Goal: Transaction & Acquisition: Purchase product/service

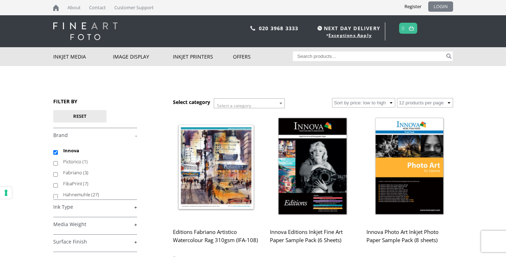
click at [437, 8] on link "LOGIN" at bounding box center [440, 6] width 25 height 10
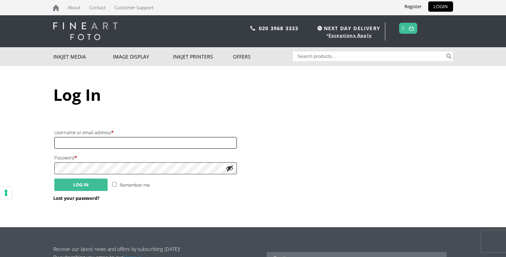
type input "rebeccajc@sky.com"
click at [78, 186] on button "Log in" at bounding box center [80, 185] width 53 height 12
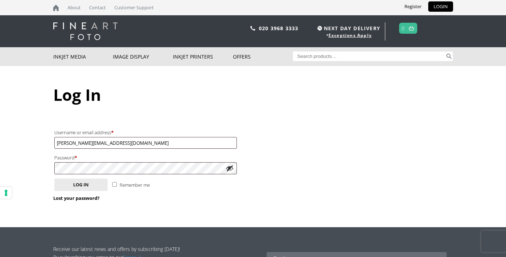
click at [115, 184] on input "Remember me" at bounding box center [114, 184] width 5 height 5
checkbox input "true"
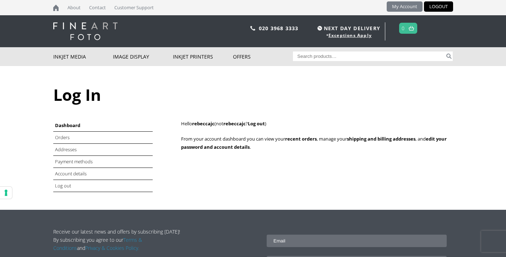
click at [409, 6] on link "My Account" at bounding box center [405, 6] width 36 height 10
click at [60, 137] on link "Orders" at bounding box center [63, 137] width 16 height 6
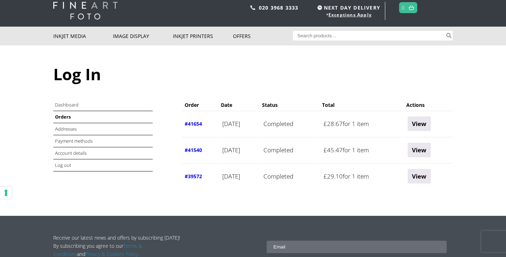
scroll to position [58, 0]
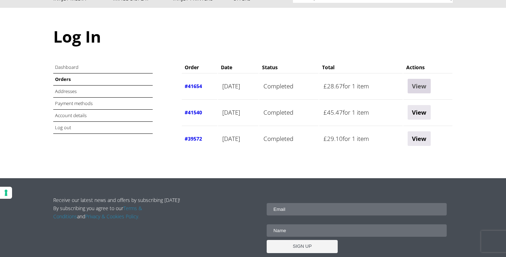
click at [427, 83] on link "View" at bounding box center [419, 86] width 23 height 15
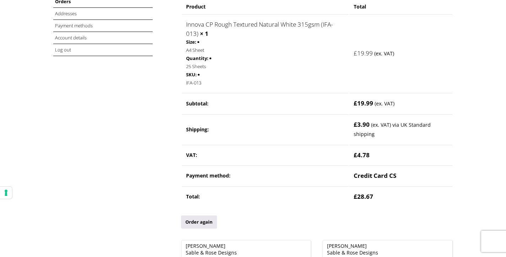
scroll to position [142, 0]
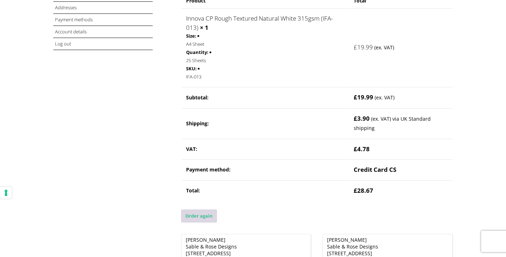
click at [195, 216] on link "Order again" at bounding box center [199, 216] width 36 height 13
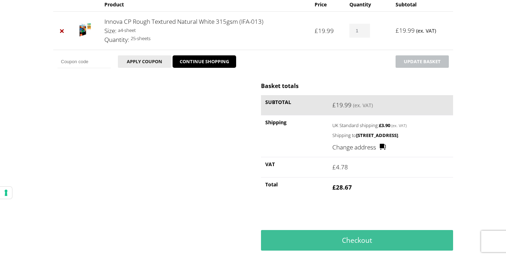
scroll to position [273, 0]
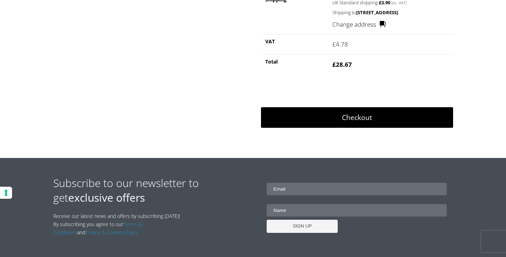
click at [363, 125] on link "Checkout" at bounding box center [357, 117] width 192 height 21
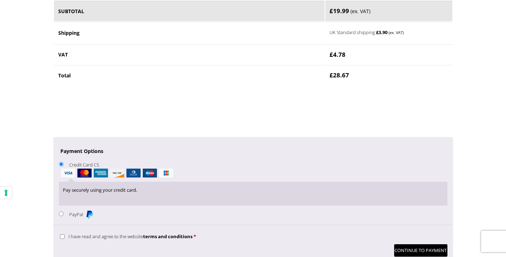
scroll to position [548, 0]
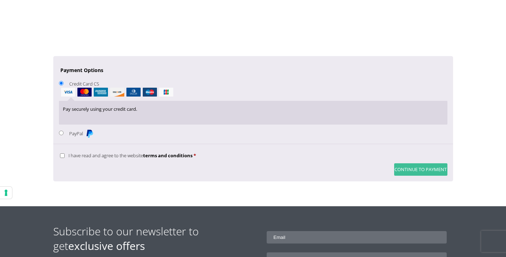
click at [425, 169] on button "Continue to Payment" at bounding box center [420, 169] width 53 height 12
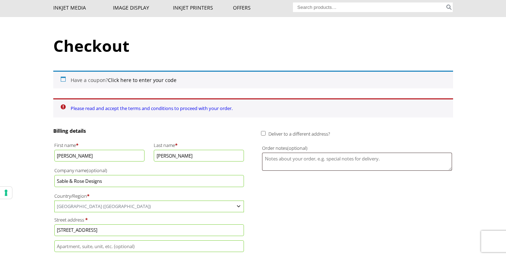
scroll to position [0, 0]
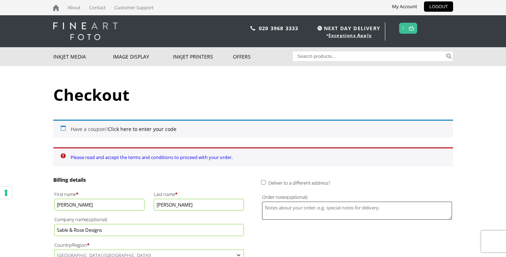
click at [76, 159] on link "Please read and accept the terms and conditions to proceed with your order." at bounding box center [152, 157] width 162 height 6
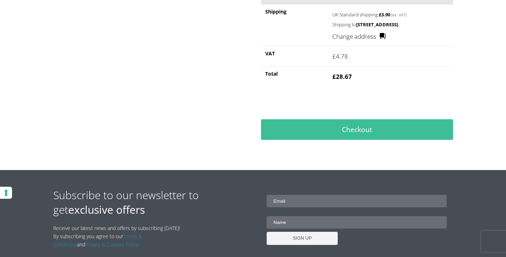
scroll to position [241, 0]
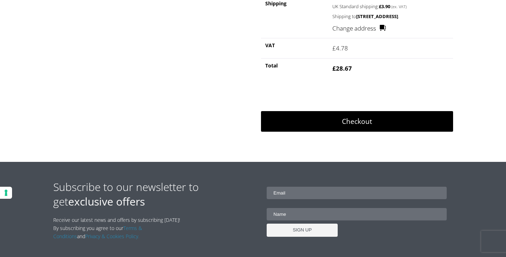
click at [355, 125] on link "Checkout" at bounding box center [357, 121] width 192 height 21
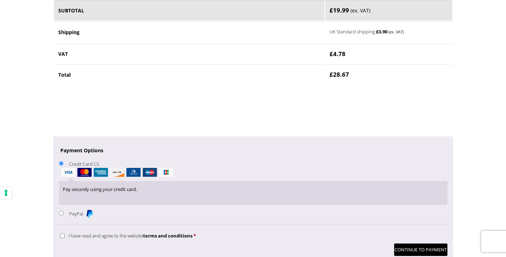
scroll to position [490, 0]
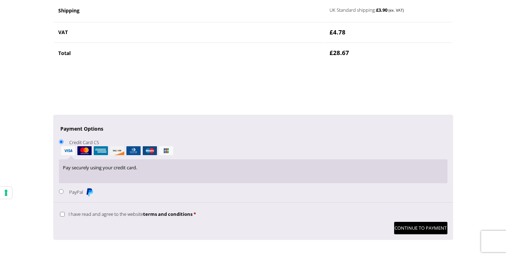
click at [61, 215] on input "I have read and agree to the website terms and conditions *" at bounding box center [62, 214] width 5 height 5
checkbox input "true"
click at [418, 227] on button "Continue to Payment" at bounding box center [420, 228] width 53 height 12
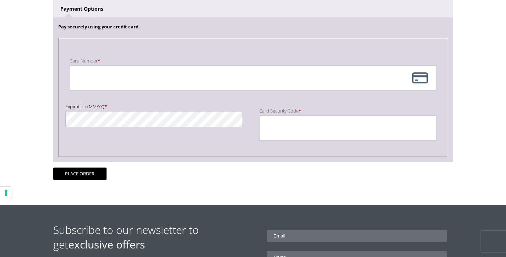
scroll to position [153, 0]
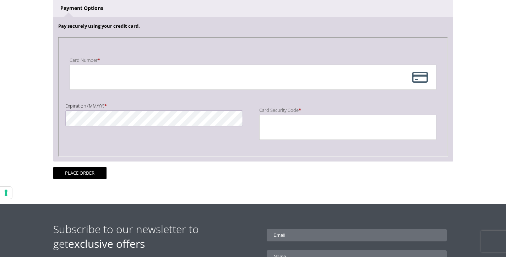
click at [163, 96] on div "Card Number * Expiration (MM/YY) * Card Security Code *" at bounding box center [253, 96] width 378 height 107
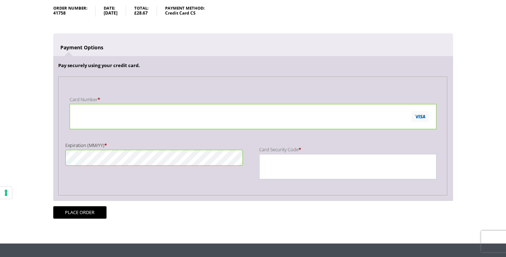
scroll to position [119, 0]
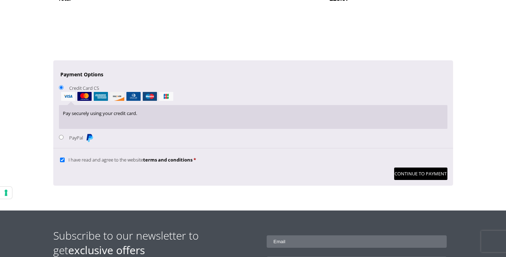
scroll to position [568, 0]
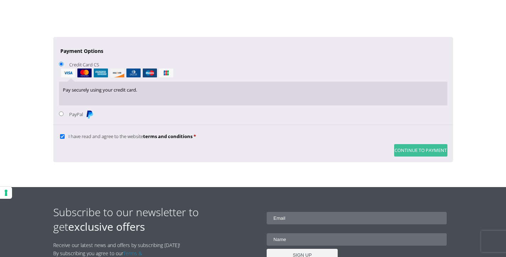
click at [417, 148] on button "Continue to Payment" at bounding box center [420, 150] width 53 height 12
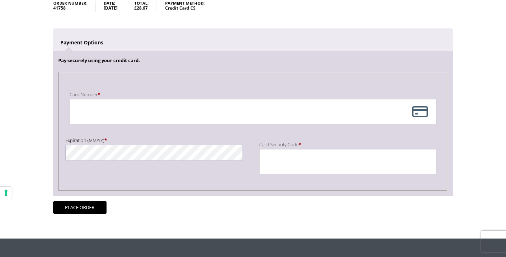
click at [422, 111] on div "Payment Info" at bounding box center [253, 111] width 367 height 25
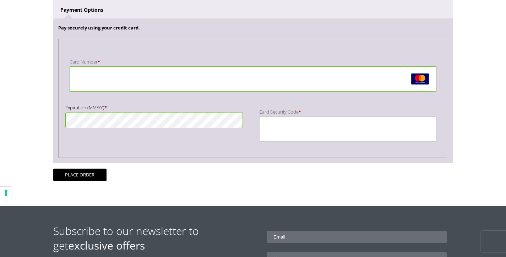
scroll to position [157, 0]
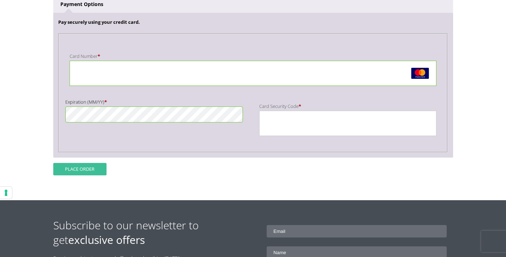
click at [90, 168] on button "Place order" at bounding box center [79, 169] width 53 height 12
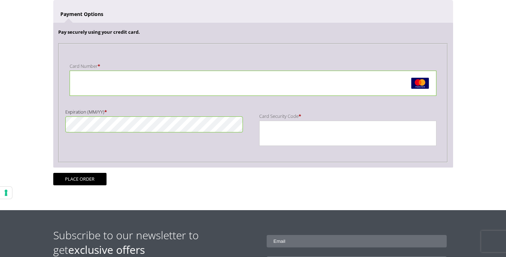
scroll to position [181, 0]
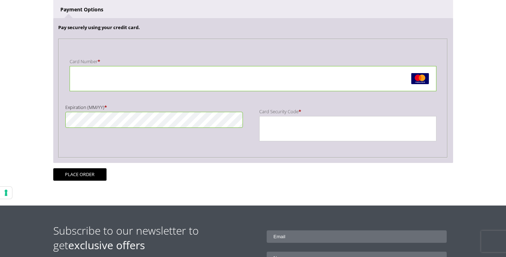
click at [273, 176] on form "An error occurred, please try again or try an alternate form of payment. Pay se…" at bounding box center [253, 73] width 400 height 215
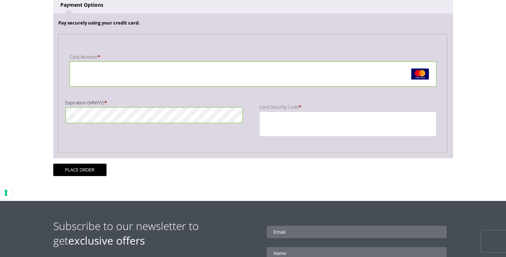
scroll to position [224, 0]
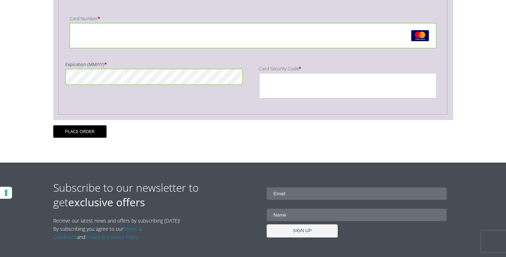
click at [258, 128] on form "An error occurred, please try again or try an alternate form of payment. Pay se…" at bounding box center [253, 30] width 400 height 215
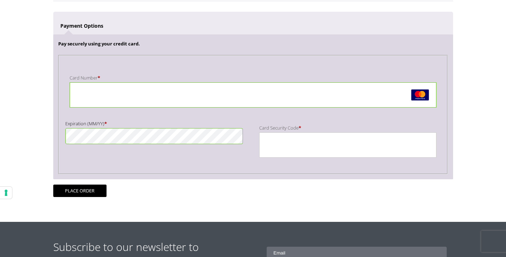
scroll to position [190, 0]
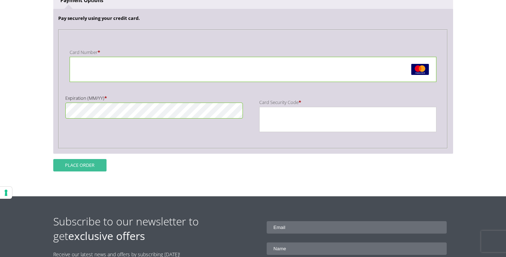
click at [82, 164] on button "Place order" at bounding box center [79, 165] width 53 height 12
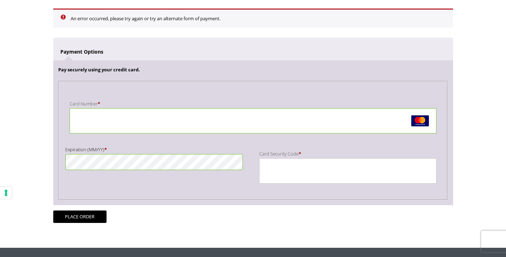
scroll to position [150, 0]
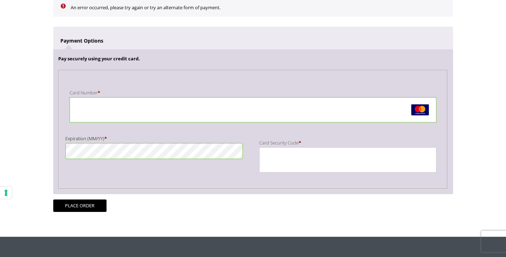
click at [134, 167] on div "Card Number * Expiration (MM/YY) * Card Security Code *" at bounding box center [253, 129] width 378 height 107
click at [108, 85] on div "Card Number *" at bounding box center [253, 105] width 378 height 45
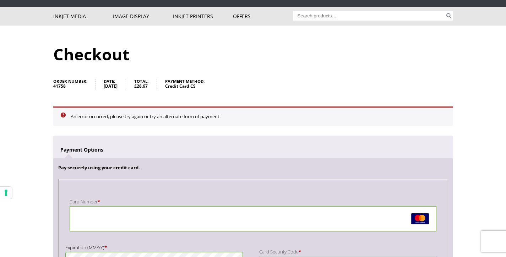
scroll to position [33, 0]
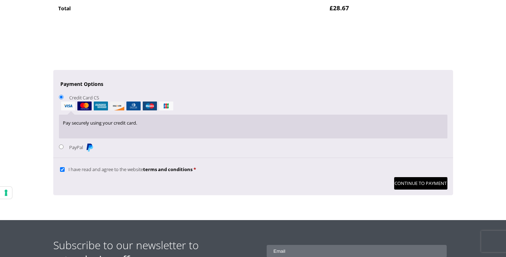
scroll to position [534, 0]
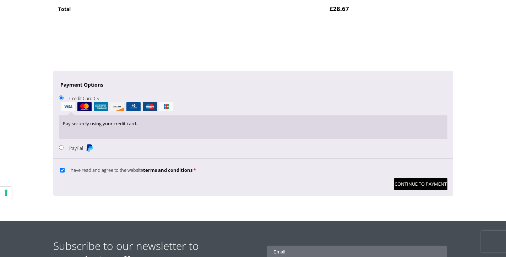
click at [132, 127] on p "Pay securely using your credit card." at bounding box center [253, 124] width 380 height 8
click at [421, 186] on button "Continue to Payment" at bounding box center [420, 184] width 53 height 12
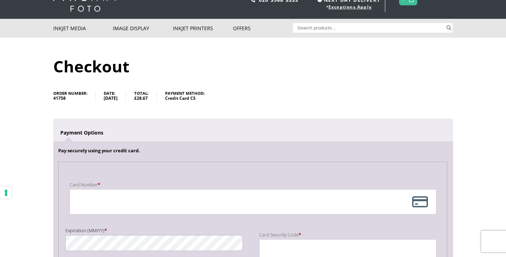
scroll to position [105, 0]
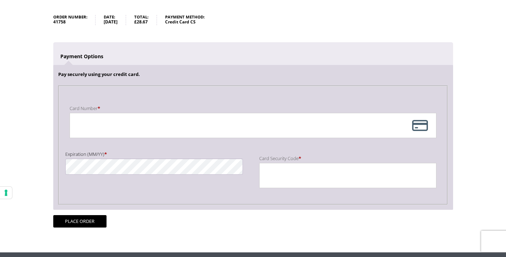
click at [418, 128] on div "Payment Info" at bounding box center [253, 125] width 367 height 25
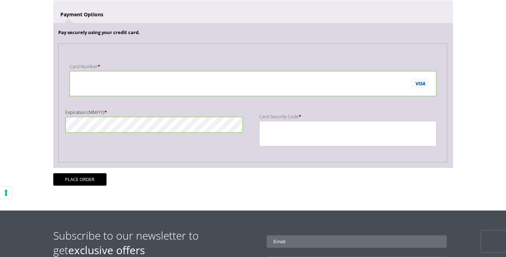
scroll to position [180, 0]
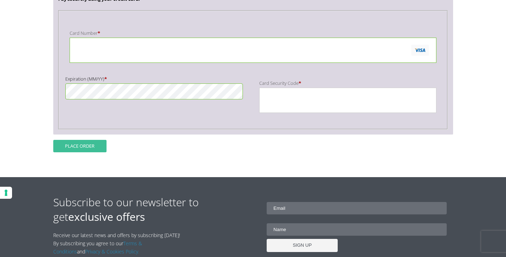
click at [85, 147] on button "Place order" at bounding box center [79, 146] width 53 height 12
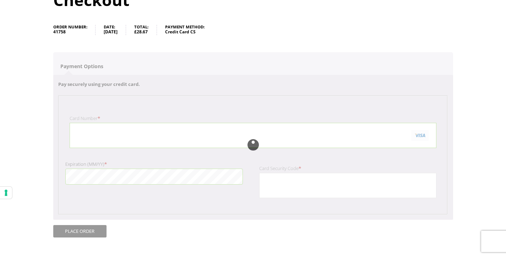
scroll to position [90, 0]
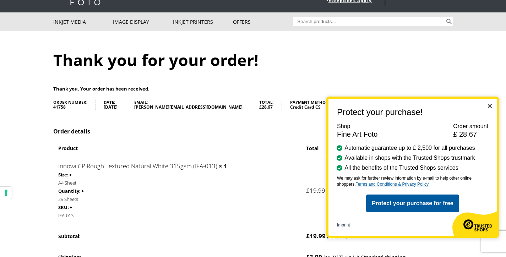
scroll to position [44, 0]
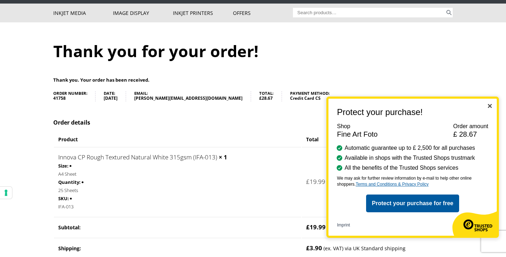
click at [488, 105] on img "Close" at bounding box center [490, 106] width 4 height 4
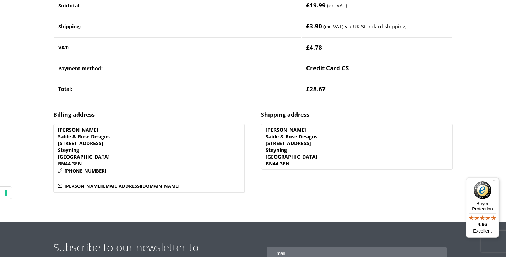
scroll to position [443, 0]
